Goal: Subscribe to service/newsletter

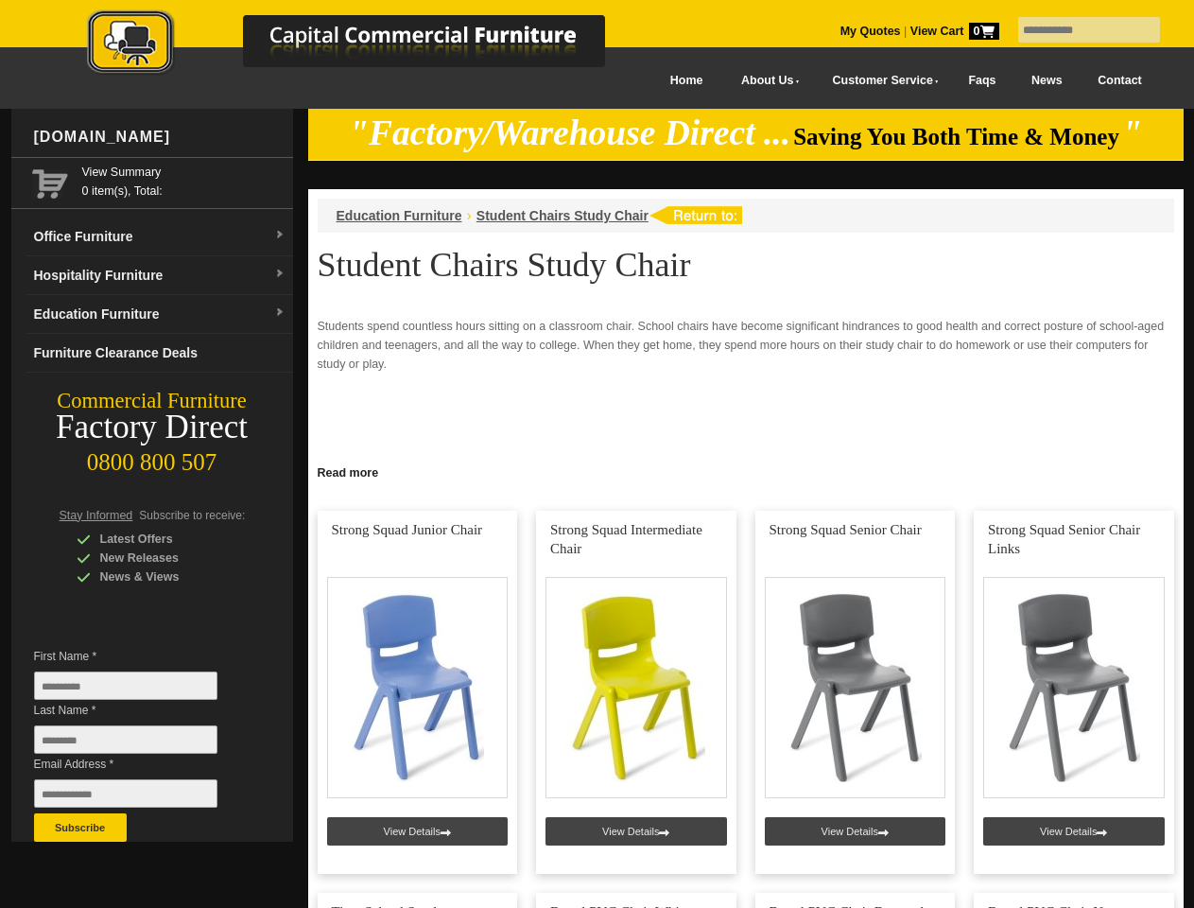
click at [1077, 30] on input "text" at bounding box center [1089, 30] width 142 height 26
click at [140, 744] on input "Last Name *" at bounding box center [125, 739] width 183 height 28
click at [80, 827] on button "Subscribe" at bounding box center [80, 827] width 93 height 28
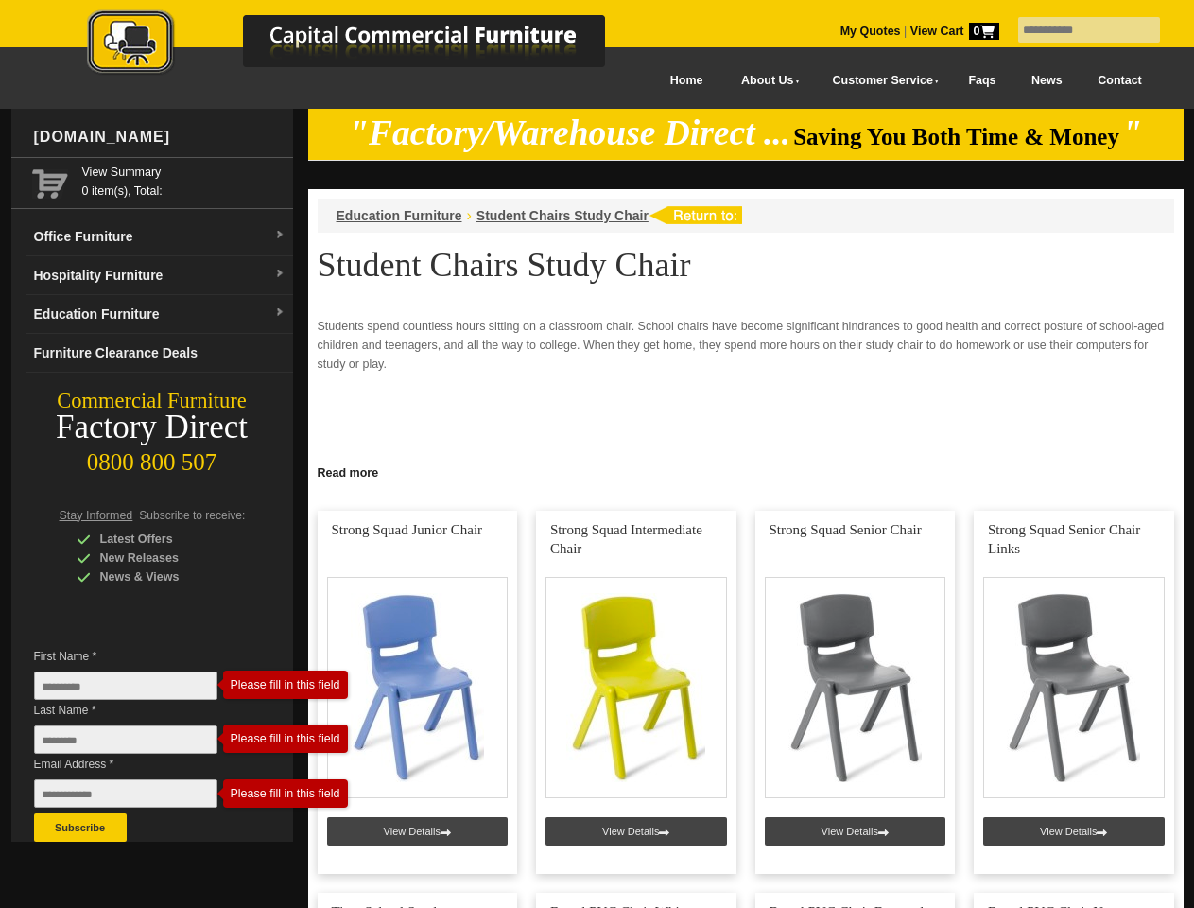
click at [746, 471] on link "Read more" at bounding box center [746, 471] width 876 height 24
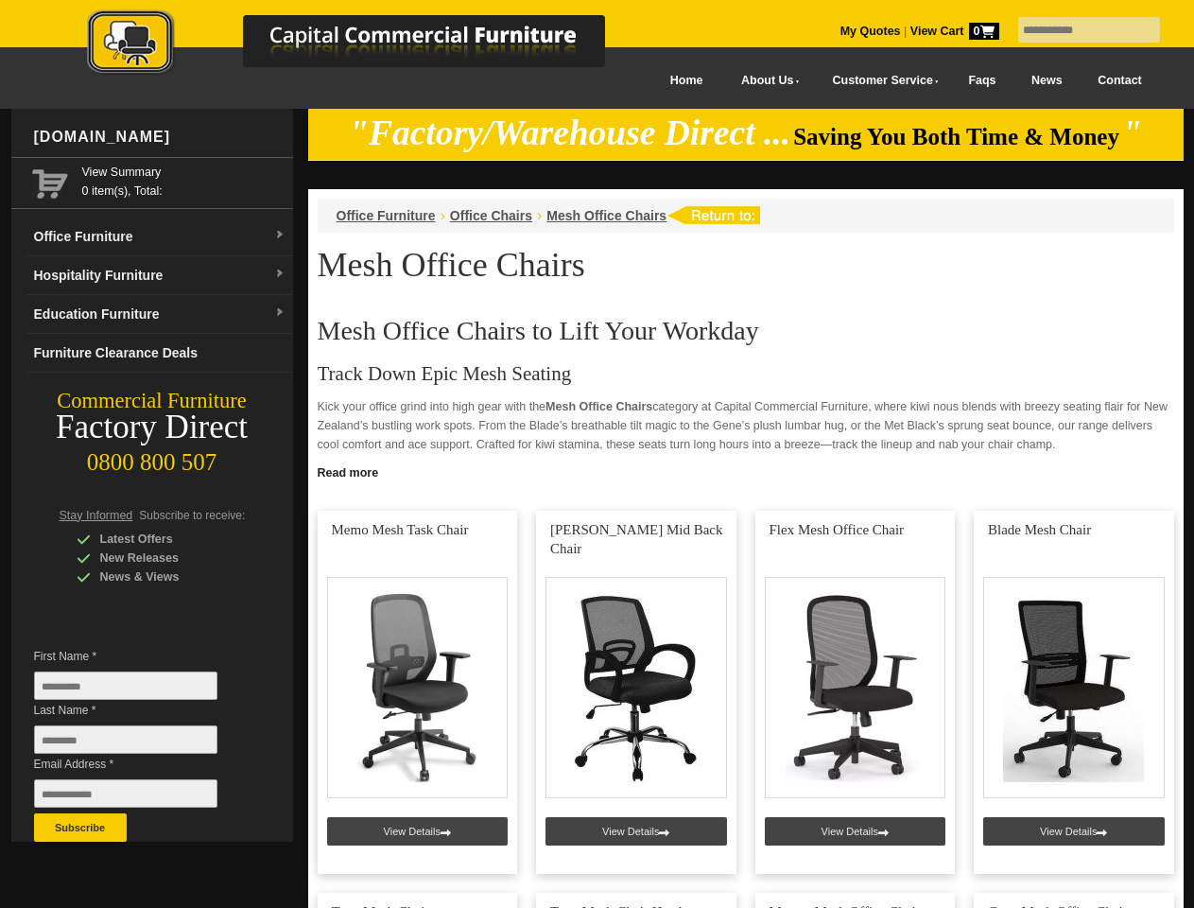
click at [1077, 30] on input "text" at bounding box center [1089, 30] width 142 height 26
click at [140, 744] on input "Last Name *" at bounding box center [125, 739] width 183 height 28
click at [80, 827] on button "Subscribe" at bounding box center [80, 827] width 93 height 28
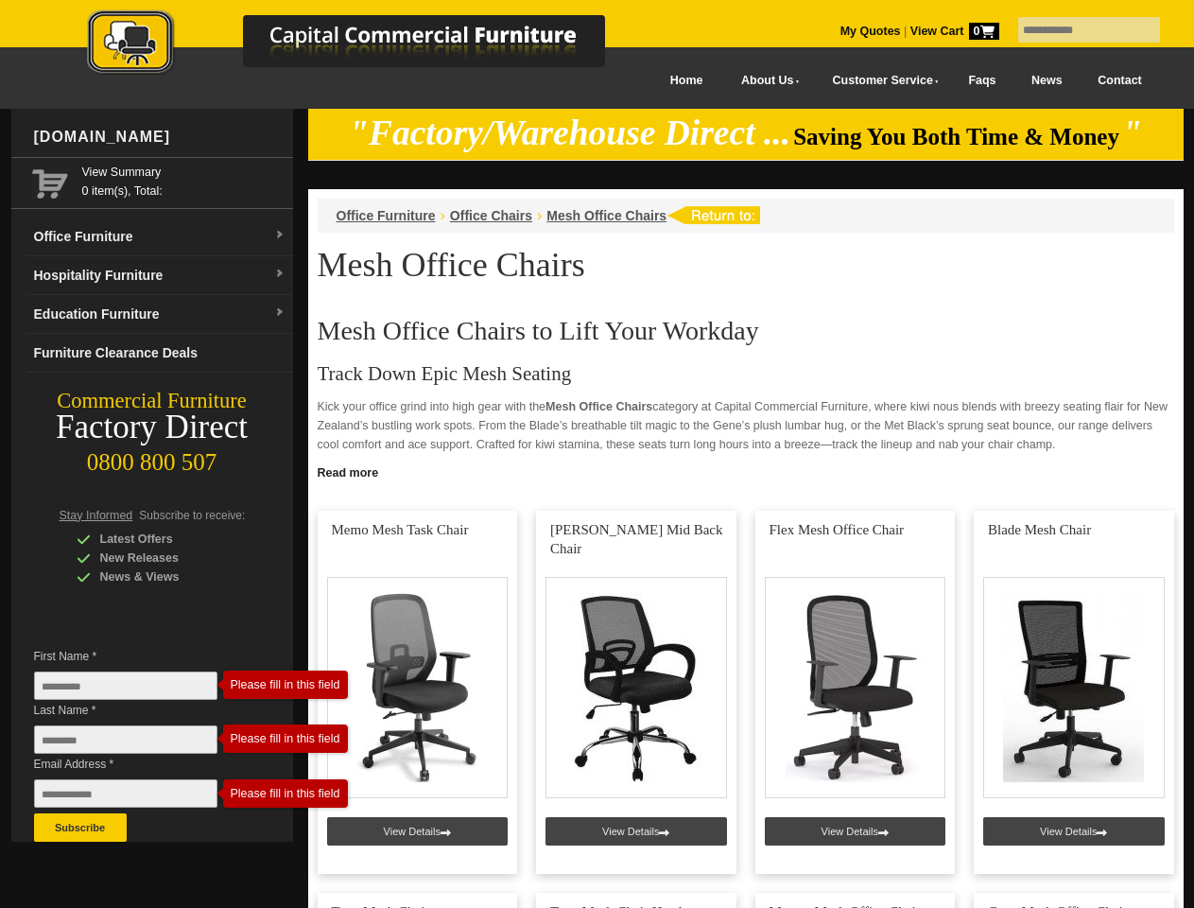
click at [746, 471] on link "Read more" at bounding box center [746, 471] width 876 height 24
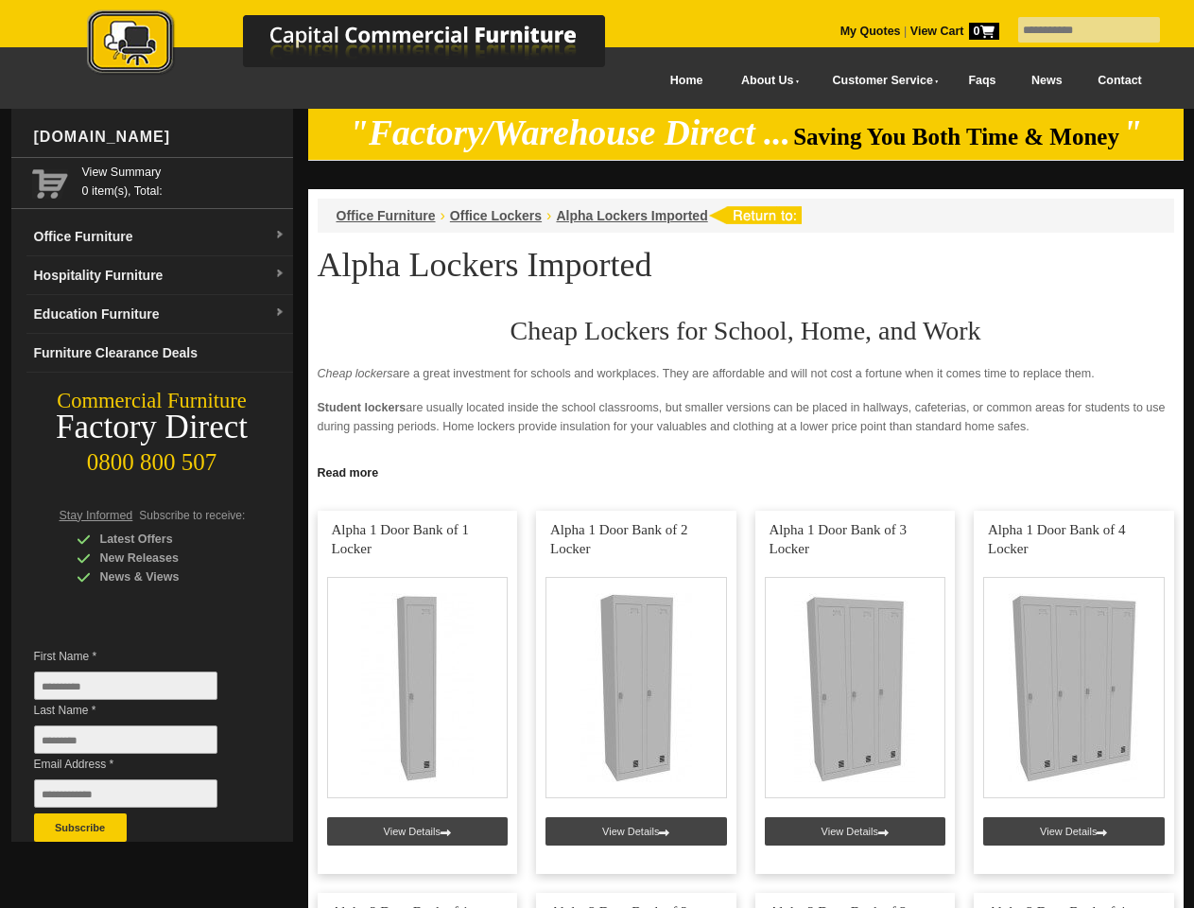
click at [1077, 30] on input "text" at bounding box center [1089, 30] width 142 height 26
click at [140, 744] on input "Last Name *" at bounding box center [125, 739] width 183 height 28
click at [80, 827] on button "Subscribe" at bounding box center [80, 827] width 93 height 28
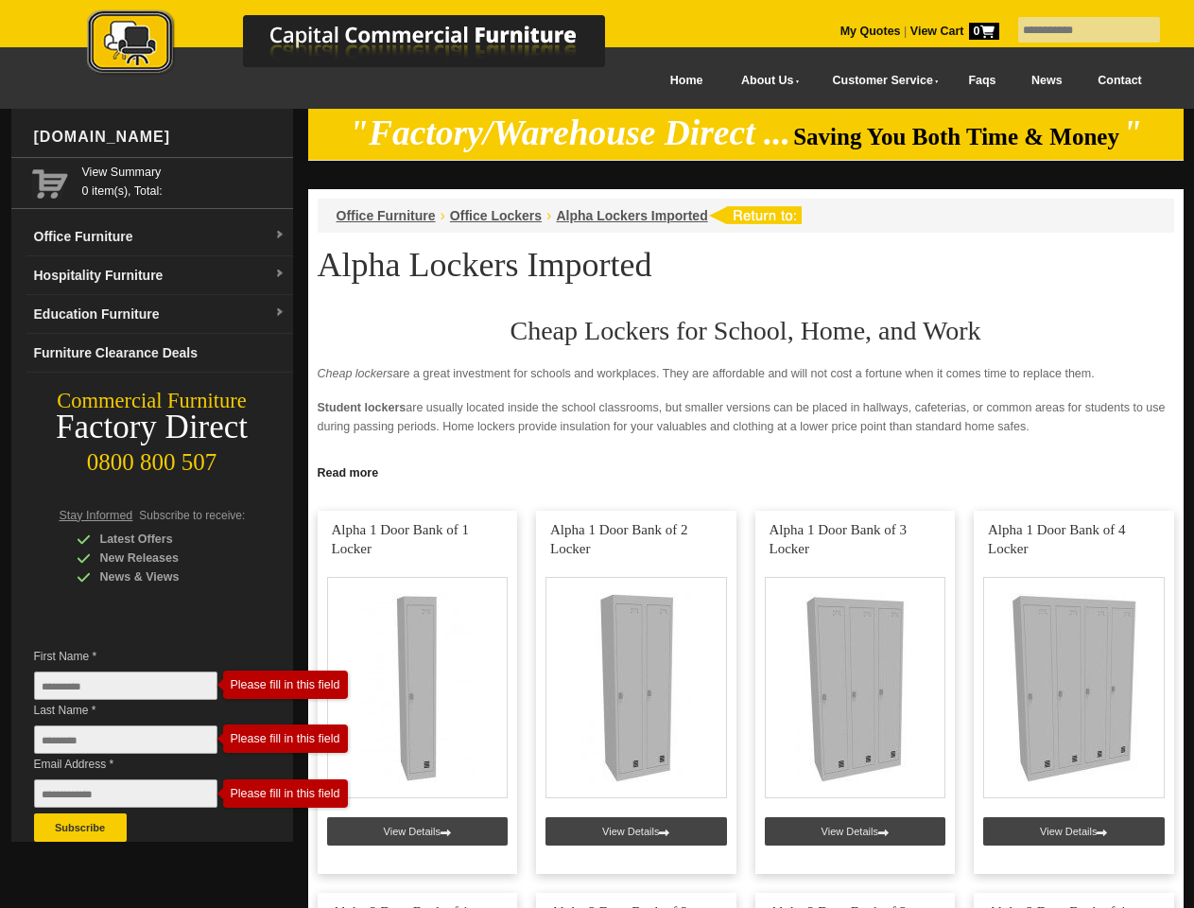
click at [746, 471] on link "Read more" at bounding box center [746, 471] width 876 height 24
